Goal: Information Seeking & Learning: Learn about a topic

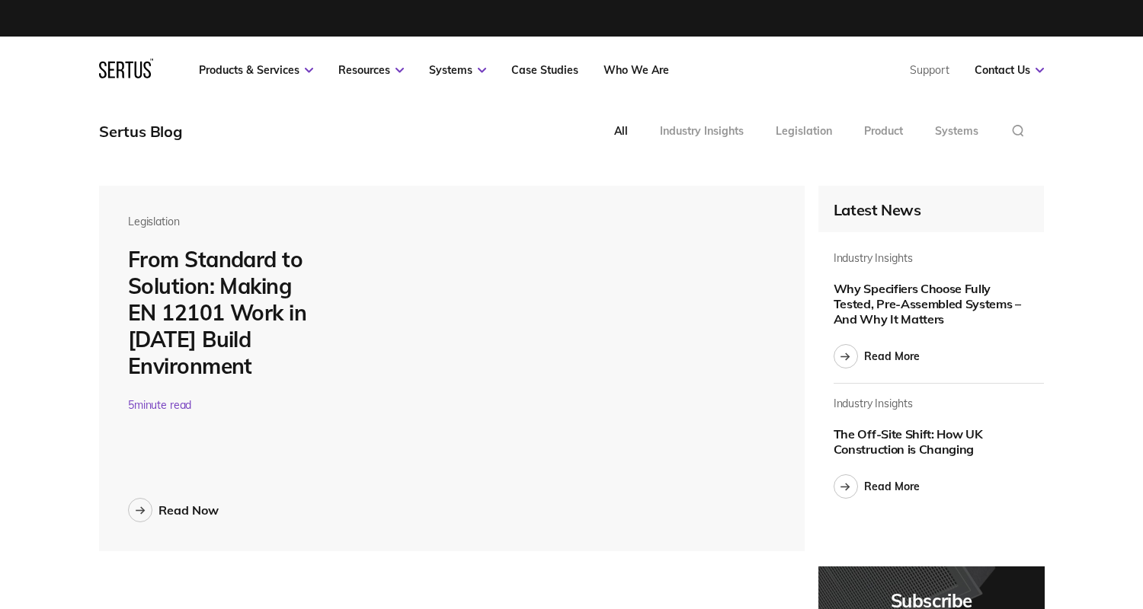
scroll to position [5677, 945]
